Goal: Transaction & Acquisition: Subscribe to service/newsletter

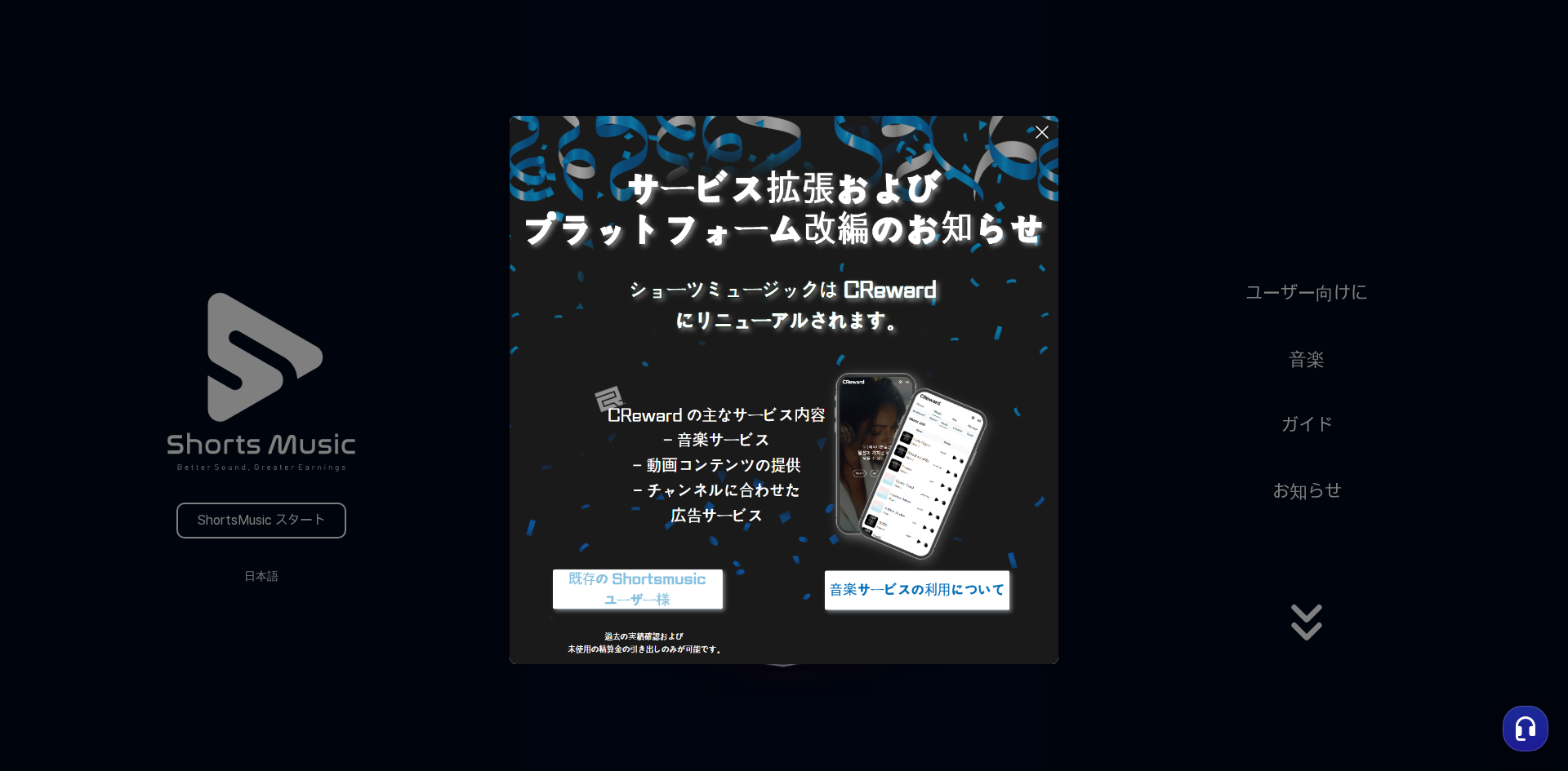
click at [1168, 191] on button at bounding box center [784, 386] width 1568 height 771
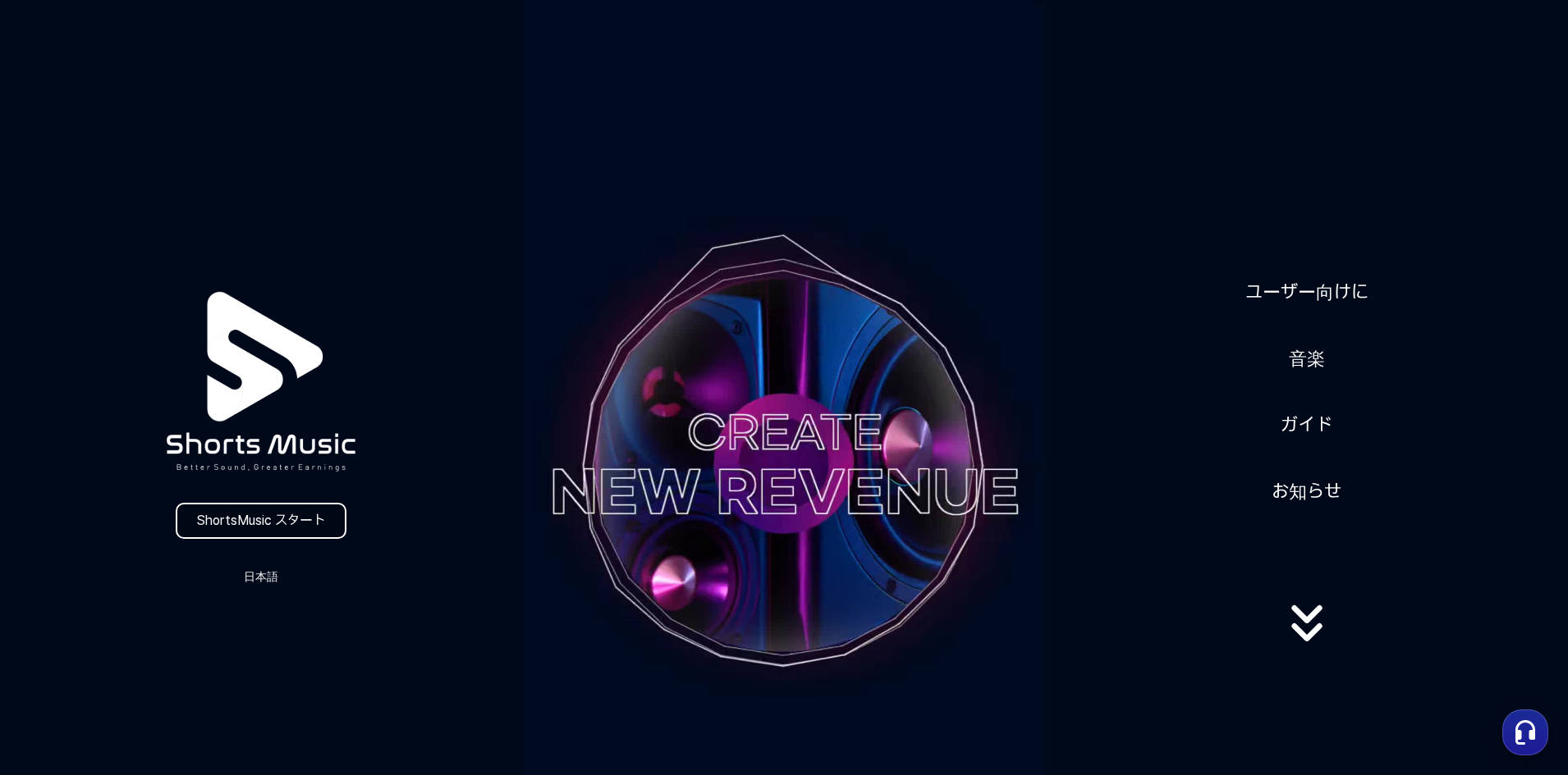
click at [229, 523] on link "ShortsMusic スタート" at bounding box center [261, 521] width 171 height 36
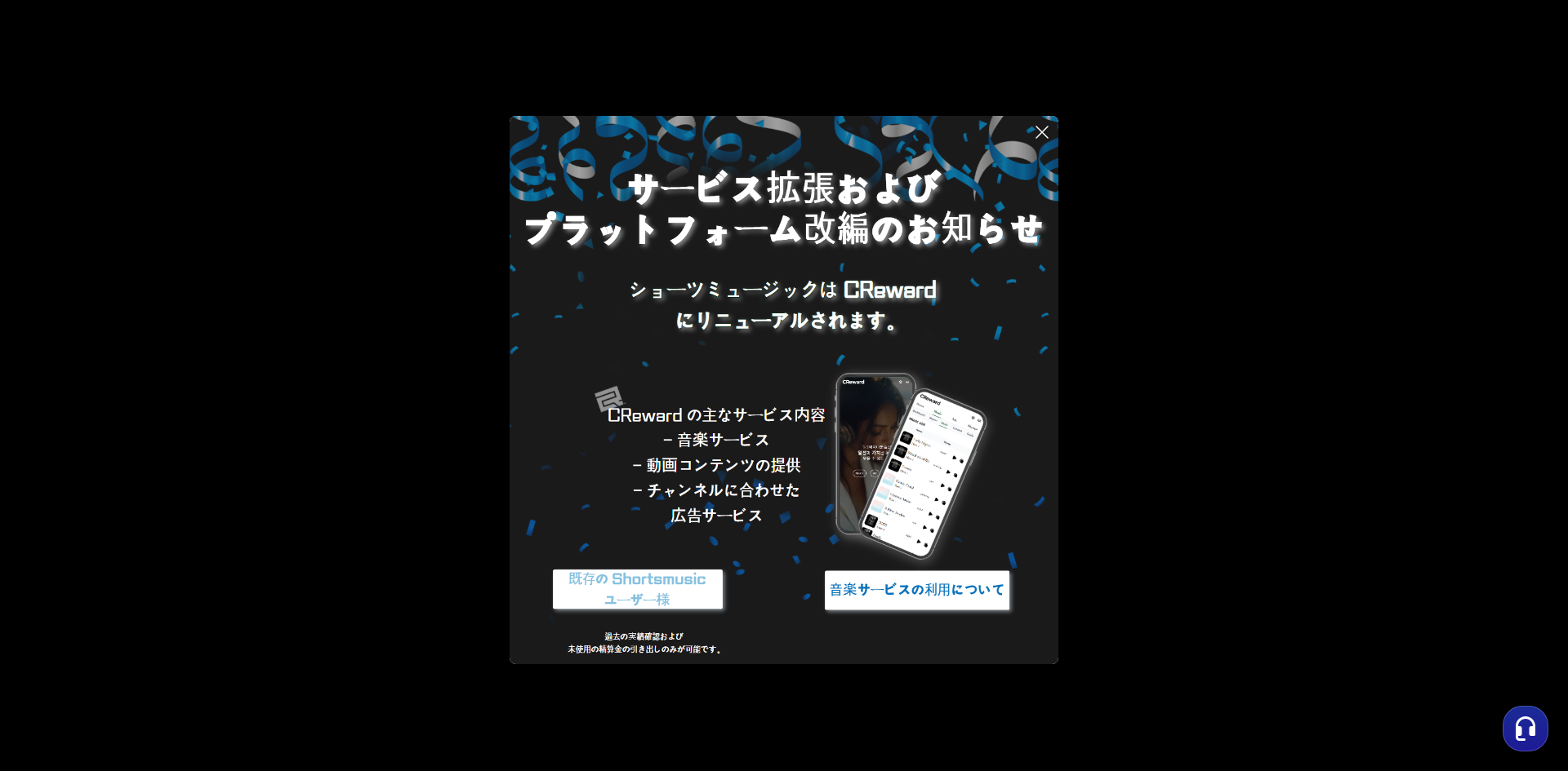
click at [667, 598] on img at bounding box center [637, 590] width 204 height 61
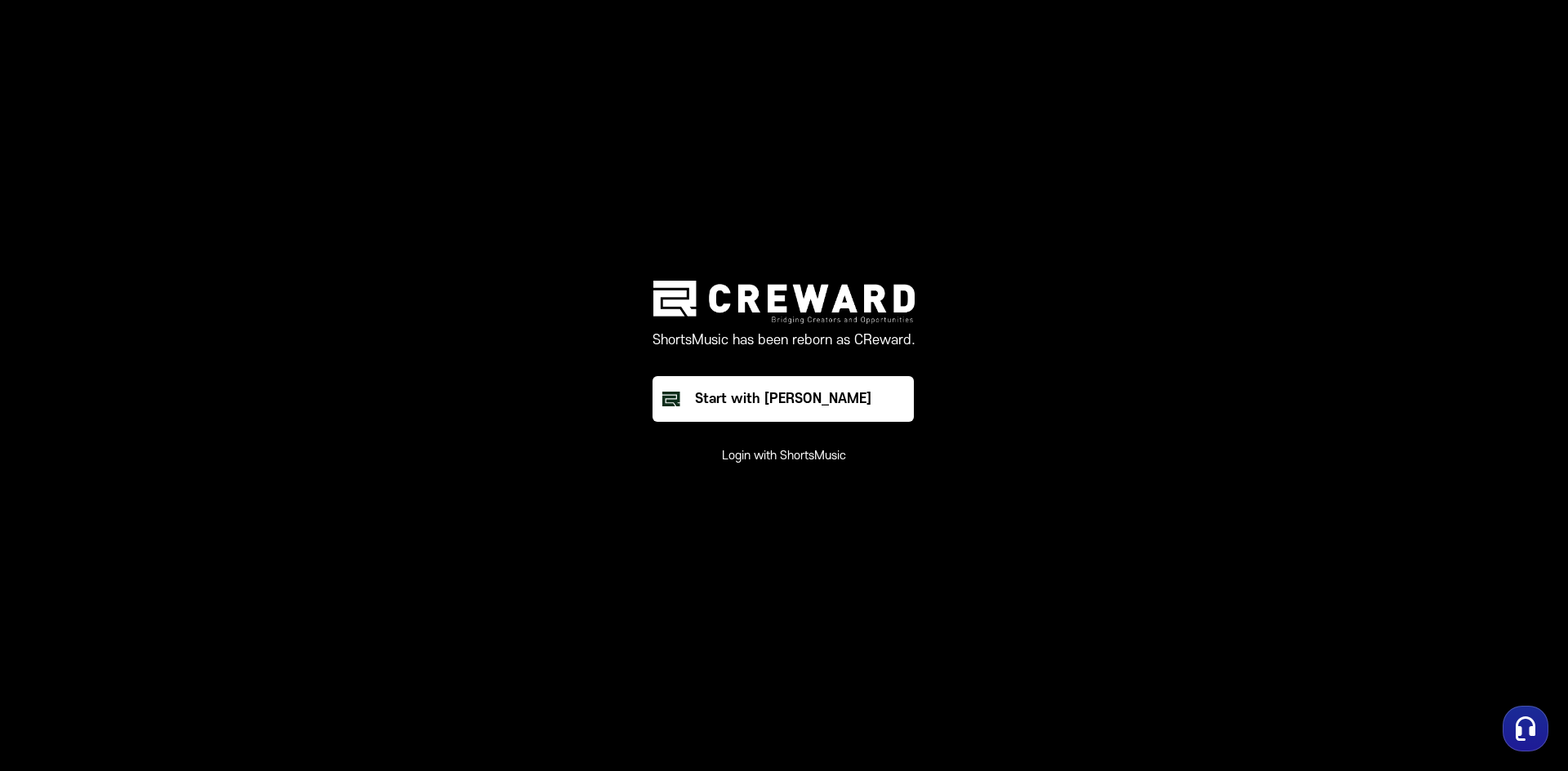
click at [775, 455] on button "Login with ShortsMusic" at bounding box center [784, 456] width 124 height 16
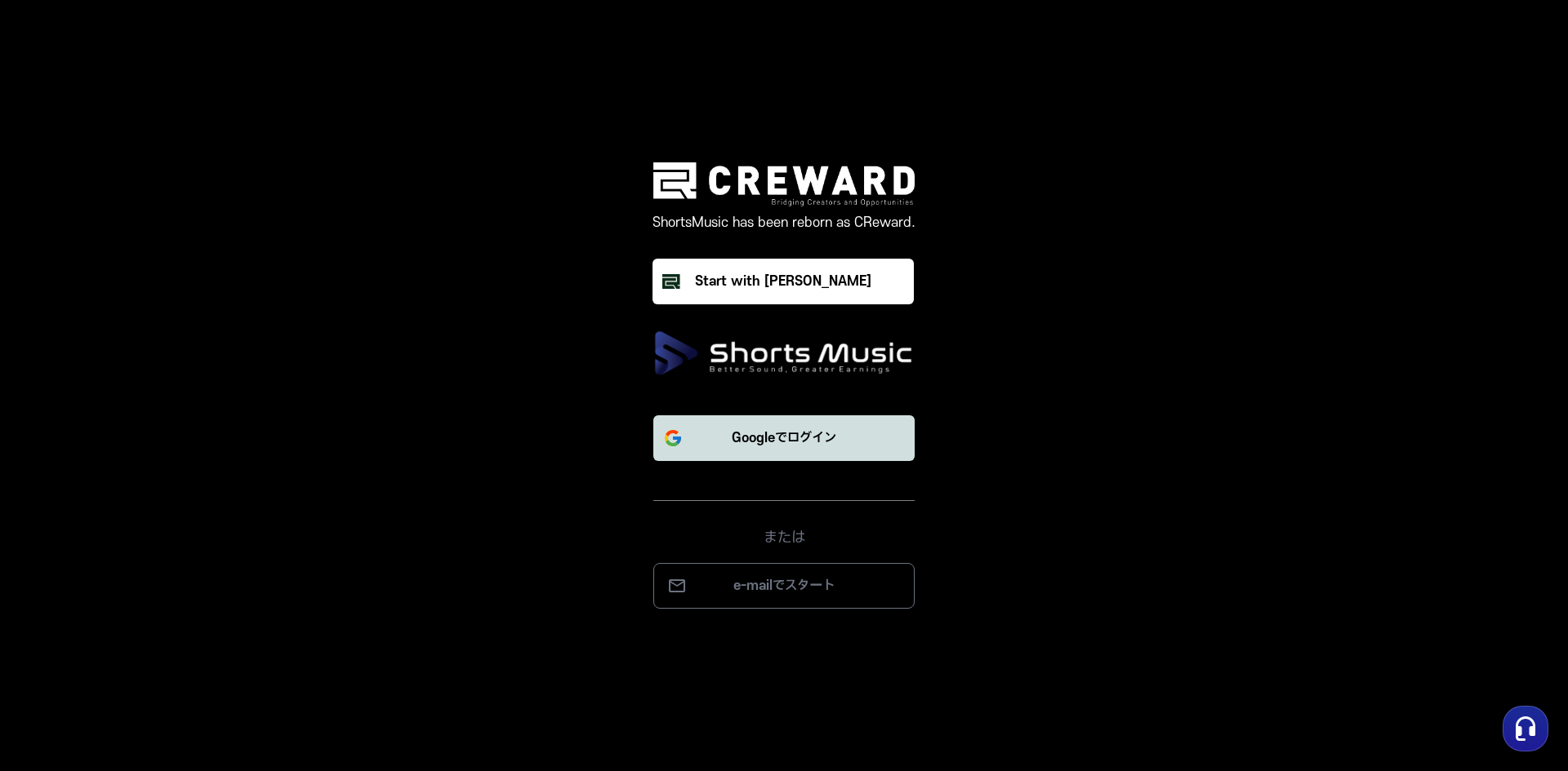
click at [787, 441] on p "Googleでログイン" at bounding box center [784, 438] width 104 height 20
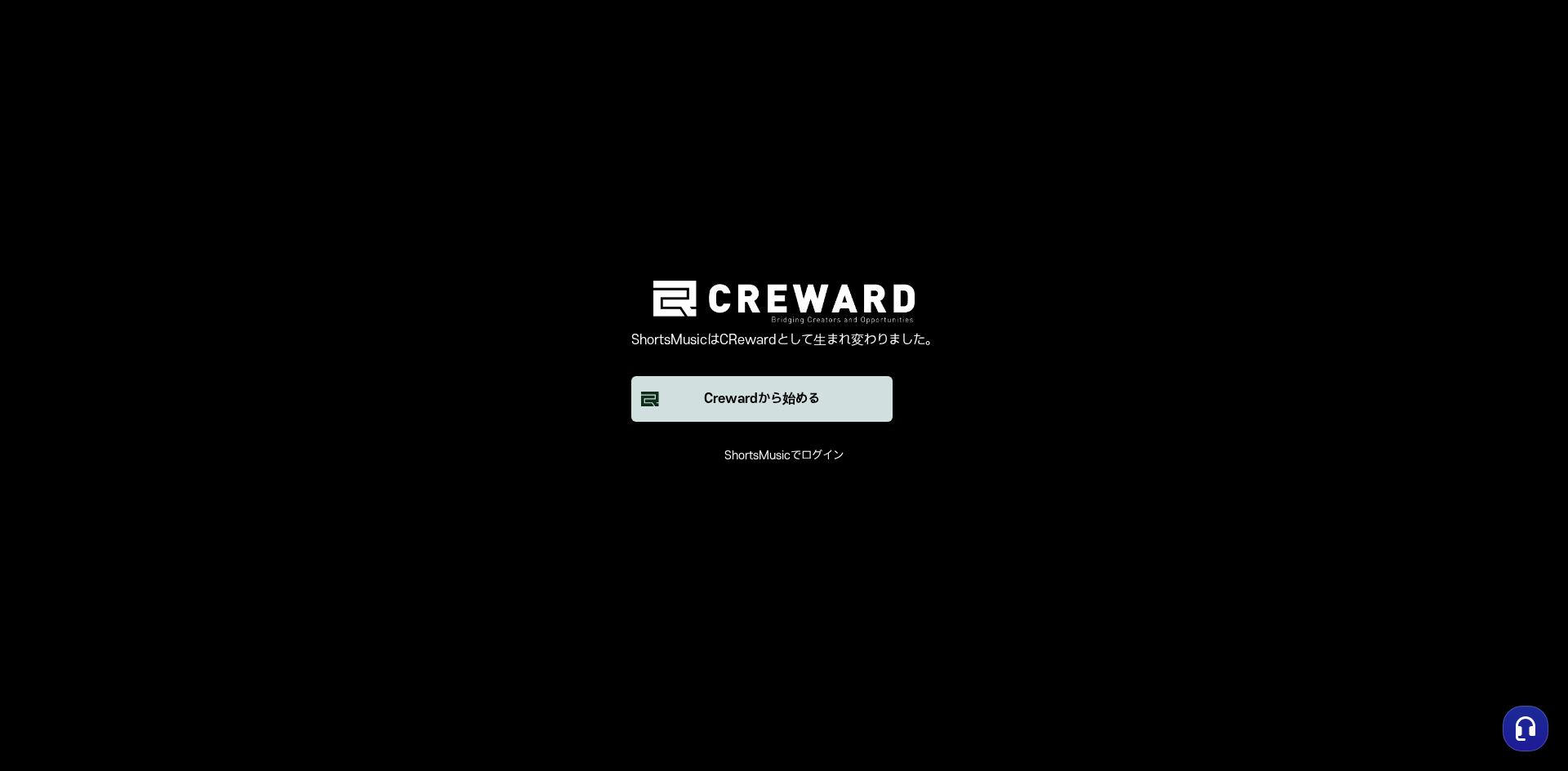
click at [760, 396] on font "Crewardから始める" at bounding box center [761, 399] width 116 height 15
